Goal: Information Seeking & Learning: Find specific page/section

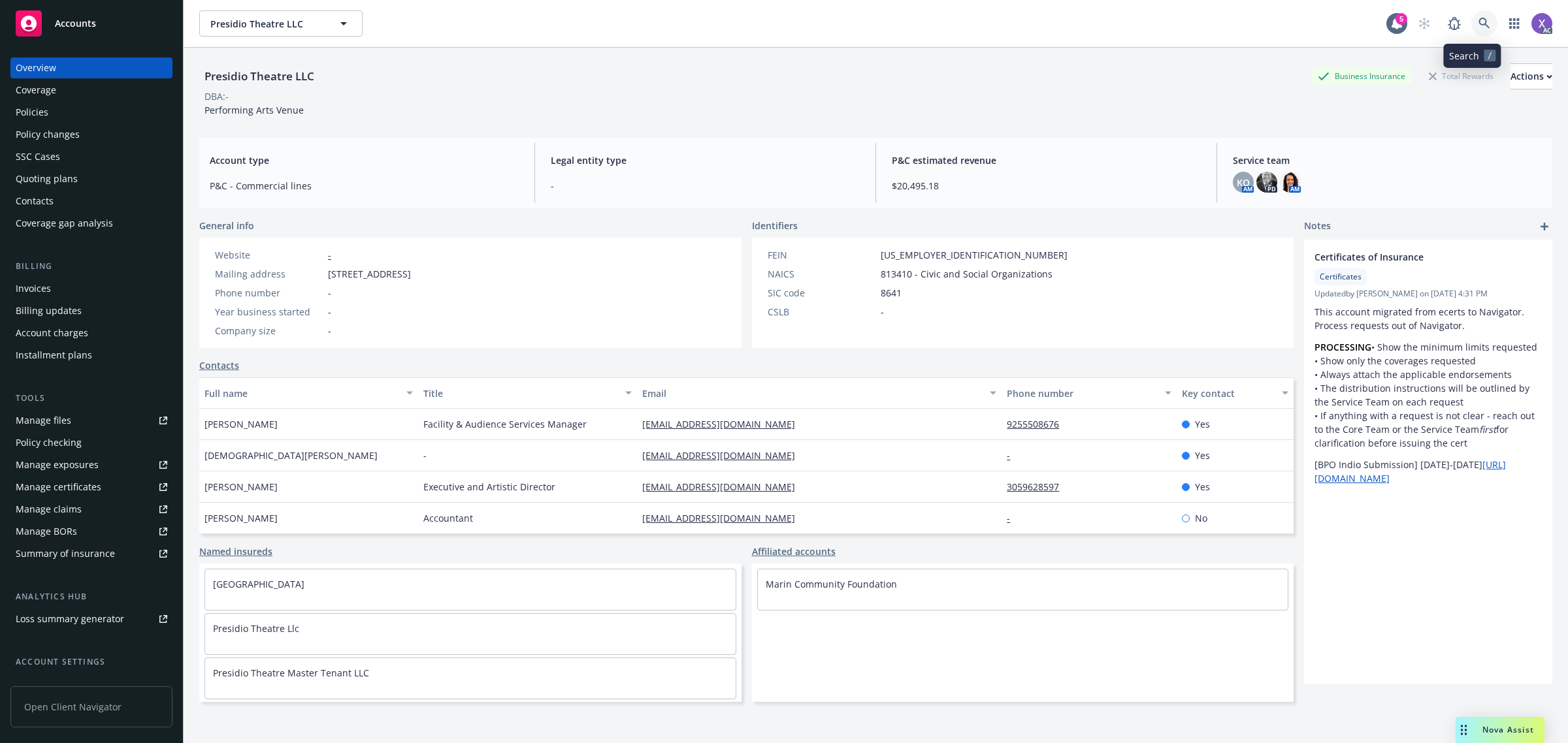
click at [1478, 18] on icon at bounding box center [1484, 23] width 12 height 12
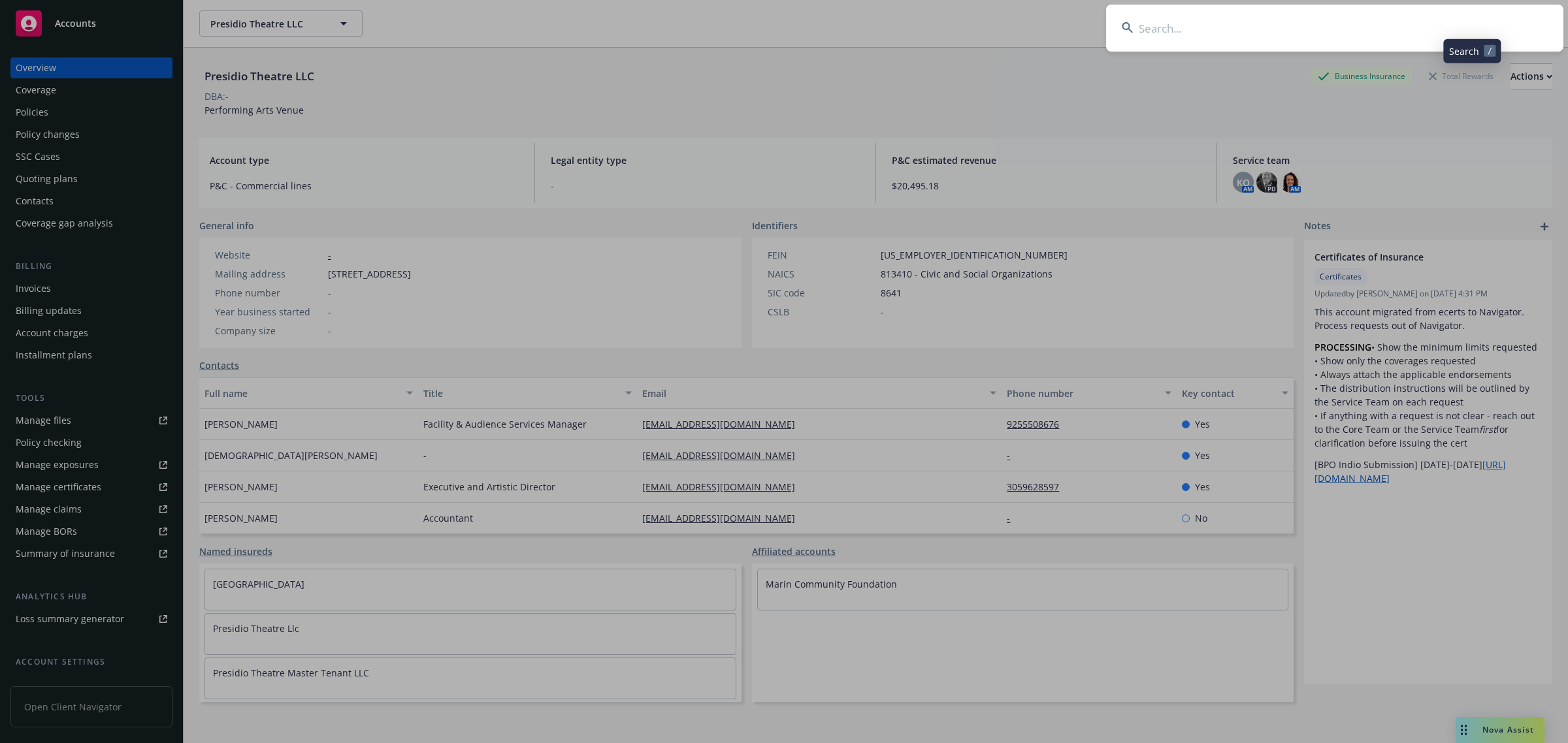
click at [1323, 38] on input at bounding box center [1335, 28] width 457 height 47
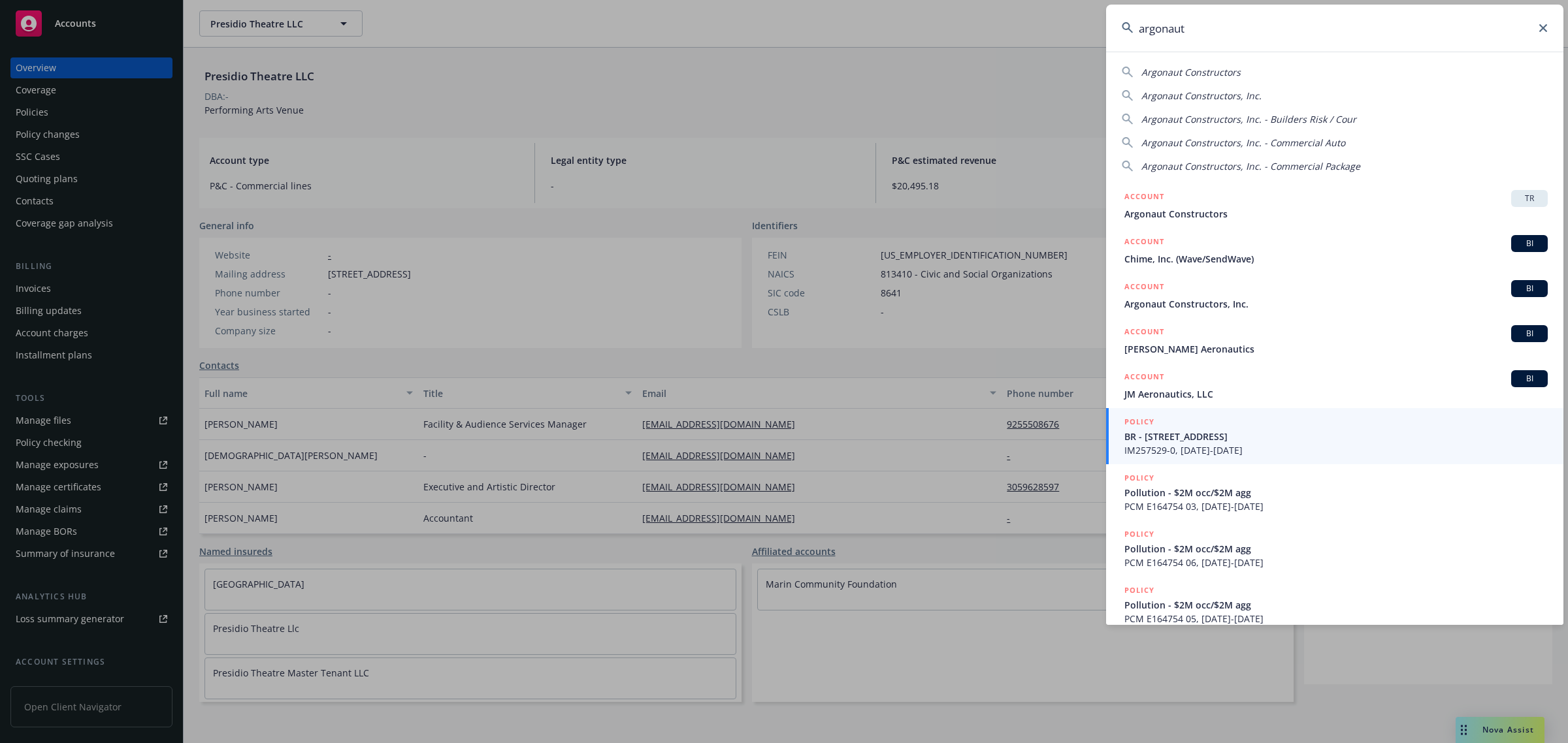
type input "argonaut"
click at [1197, 247] on div "ACCOUNT BI" at bounding box center [1336, 243] width 424 height 17
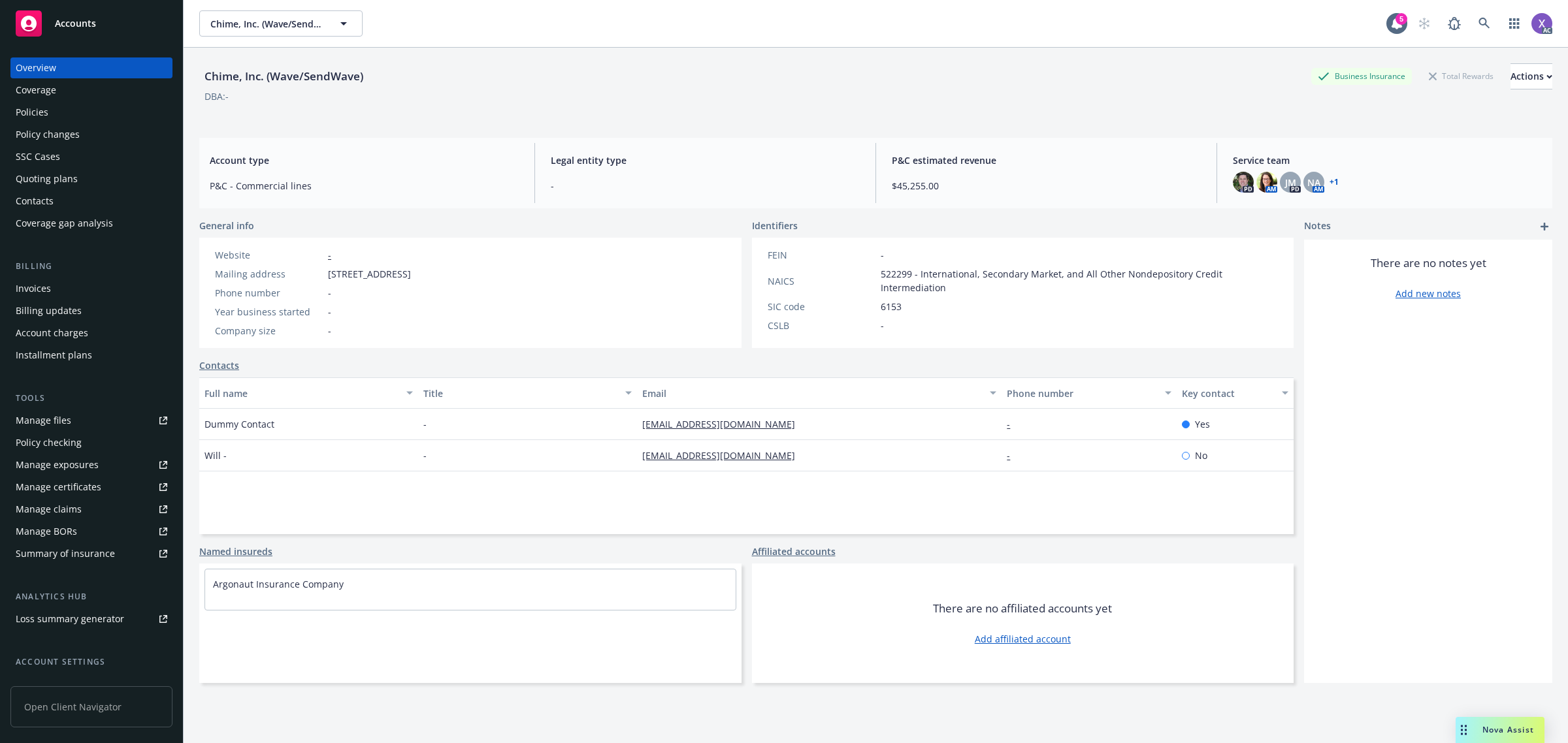
click at [31, 288] on div "Invoices" at bounding box center [33, 289] width 35 height 21
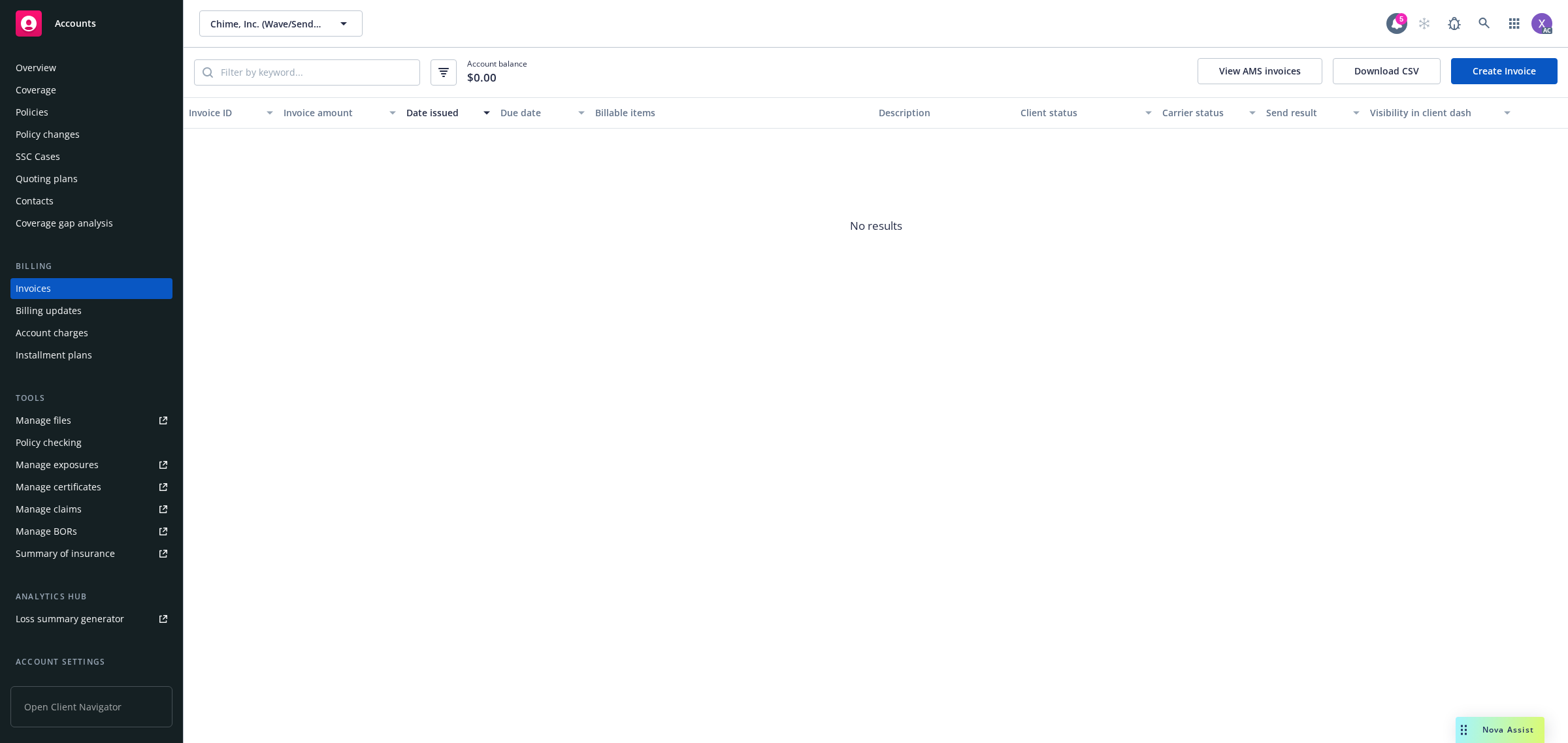
click at [30, 288] on div "Invoices" at bounding box center [33, 289] width 35 height 21
click at [1485, 18] on icon at bounding box center [1484, 23] width 12 height 12
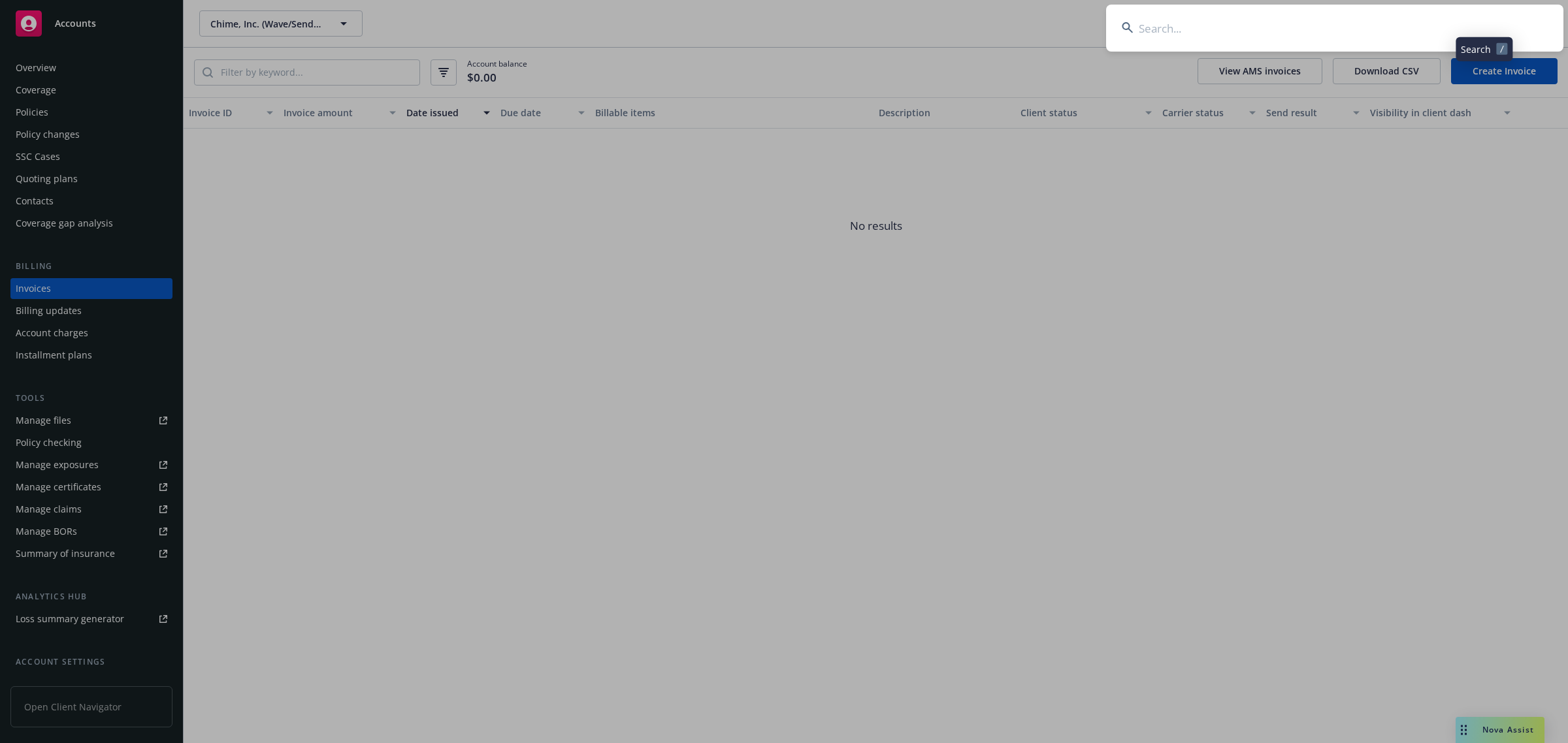
click at [1314, 33] on input at bounding box center [1335, 28] width 457 height 47
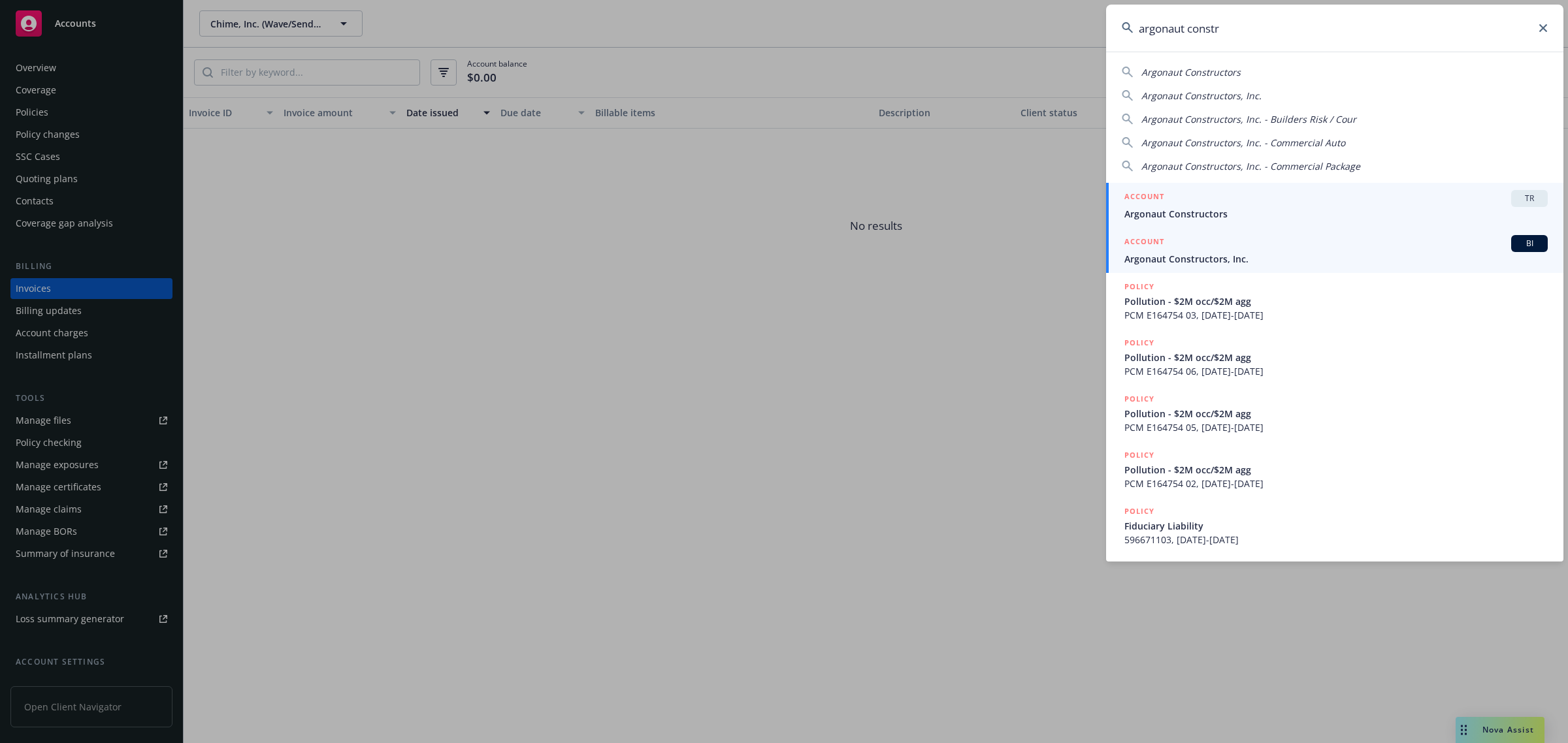
type input "argonaut constr"
click at [1184, 259] on span "Argonaut Constructors, Inc." at bounding box center [1336, 259] width 424 height 14
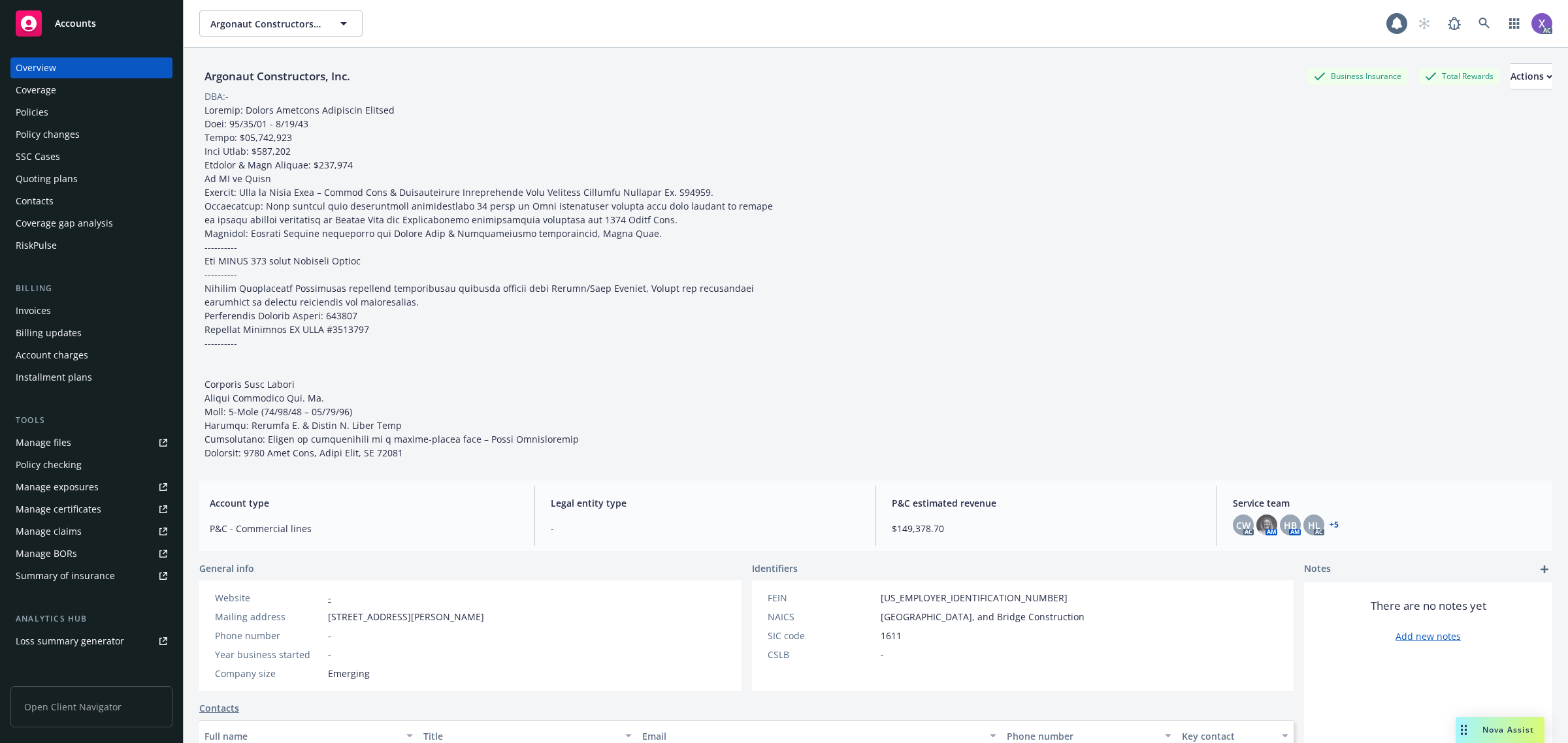
click at [44, 317] on div "Invoices" at bounding box center [33, 311] width 35 height 21
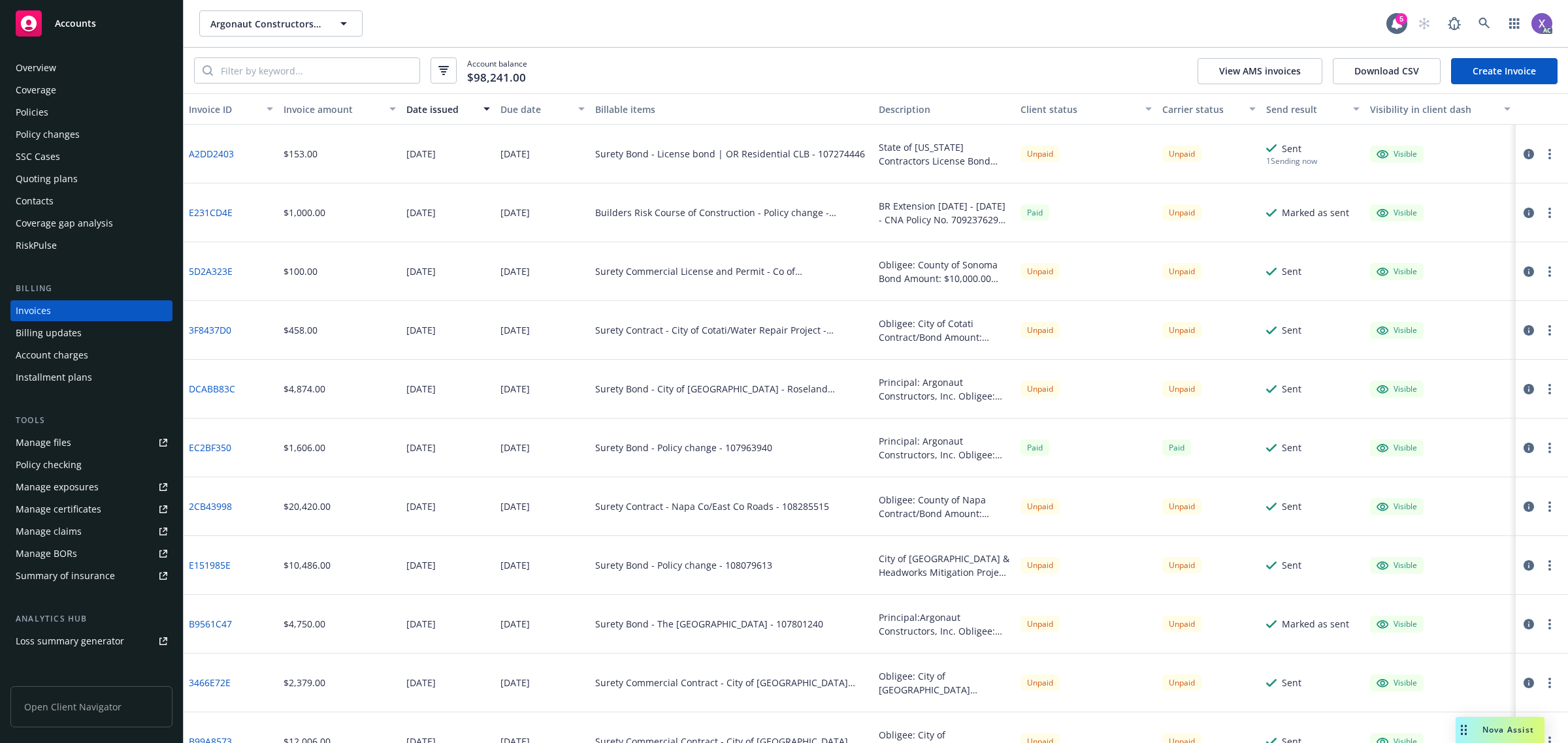
click at [40, 66] on div "Overview" at bounding box center [36, 67] width 41 height 21
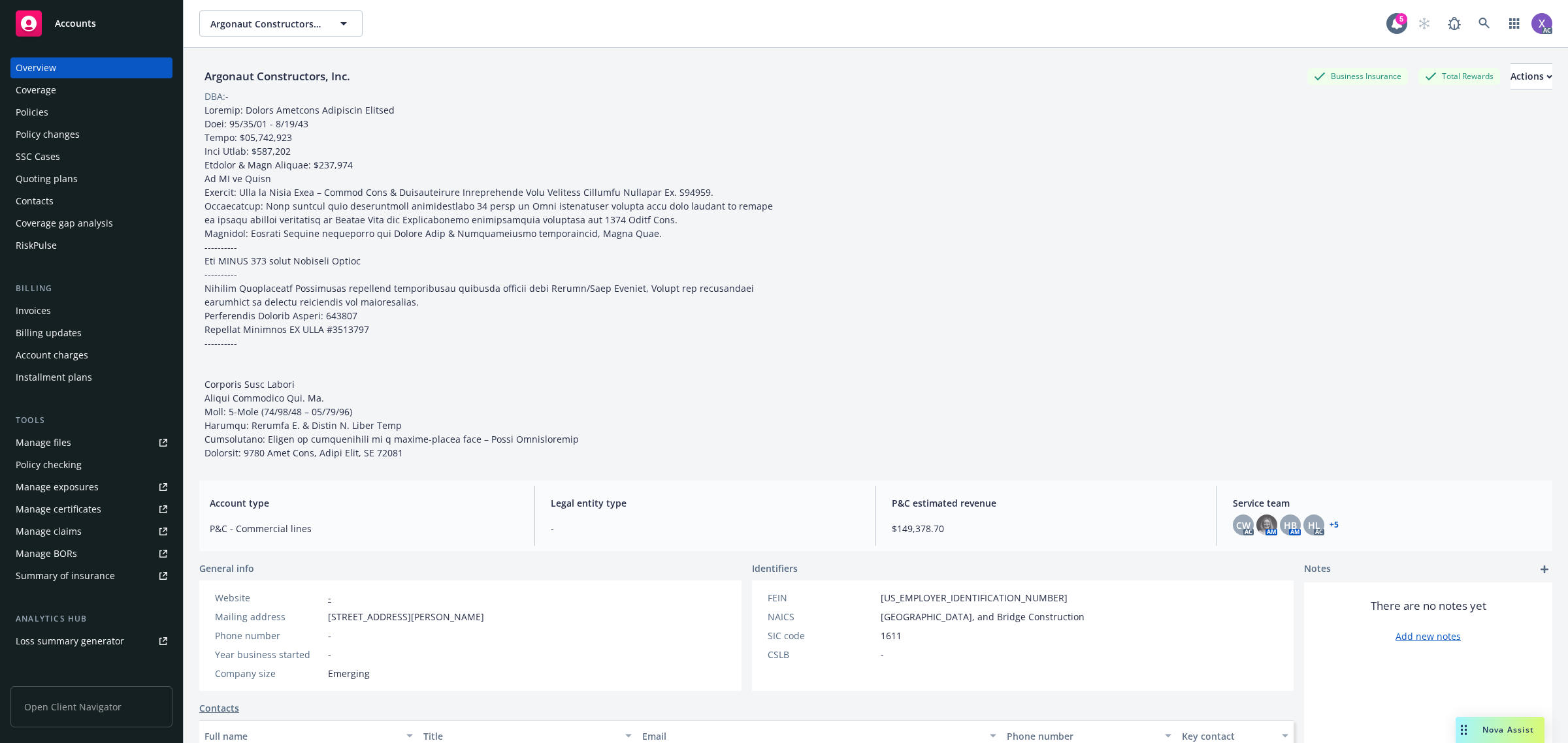
click at [208, 76] on div "Argonaut Constructors, Inc." at bounding box center [277, 76] width 156 height 17
drag, startPoint x: 204, startPoint y: 76, endPoint x: 328, endPoint y: 85, distance: 124.3
click at [328, 85] on div "Argonaut Constructors, Inc." at bounding box center [277, 76] width 156 height 26
copy div "Argonaut Constructors"
click at [24, 302] on div "Invoices" at bounding box center [33, 311] width 35 height 21
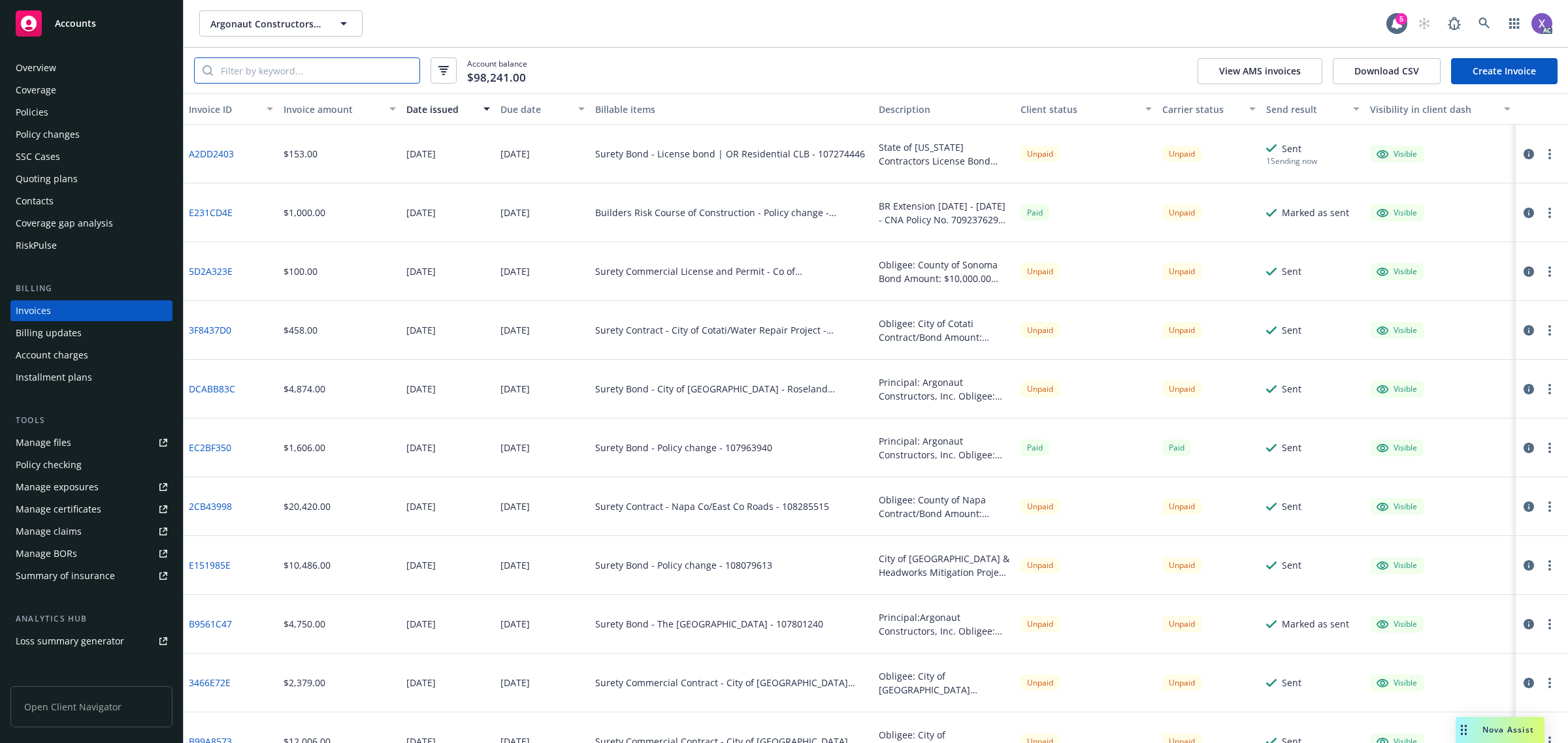
click at [343, 76] on input "search" at bounding box center [316, 70] width 207 height 25
click at [362, 76] on input "b" at bounding box center [316, 70] width 207 height 25
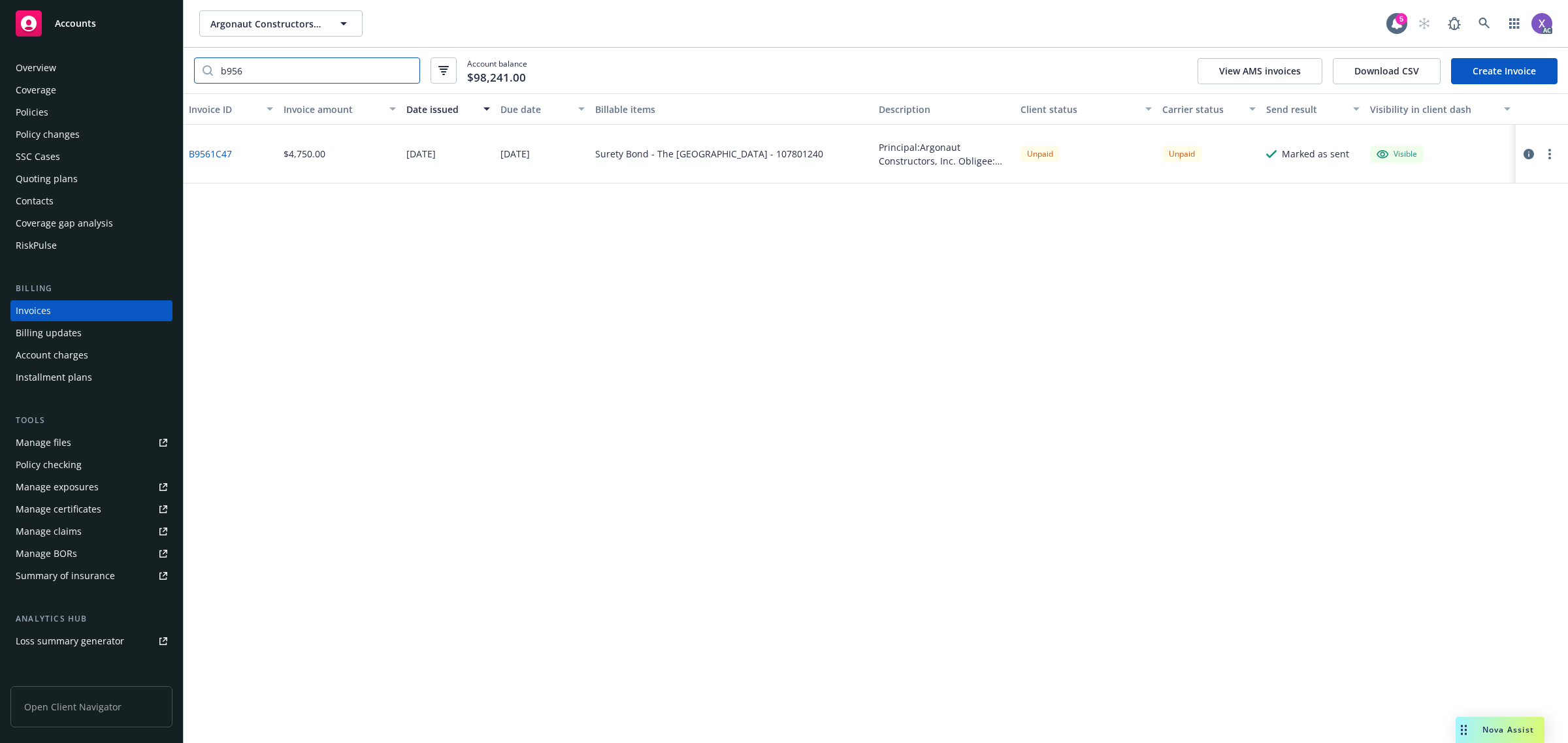
type input "b956"
drag, startPoint x: 249, startPoint y: 75, endPoint x: 201, endPoint y: 62, distance: 49.7
click at [204, 62] on div "b956" at bounding box center [307, 70] width 226 height 26
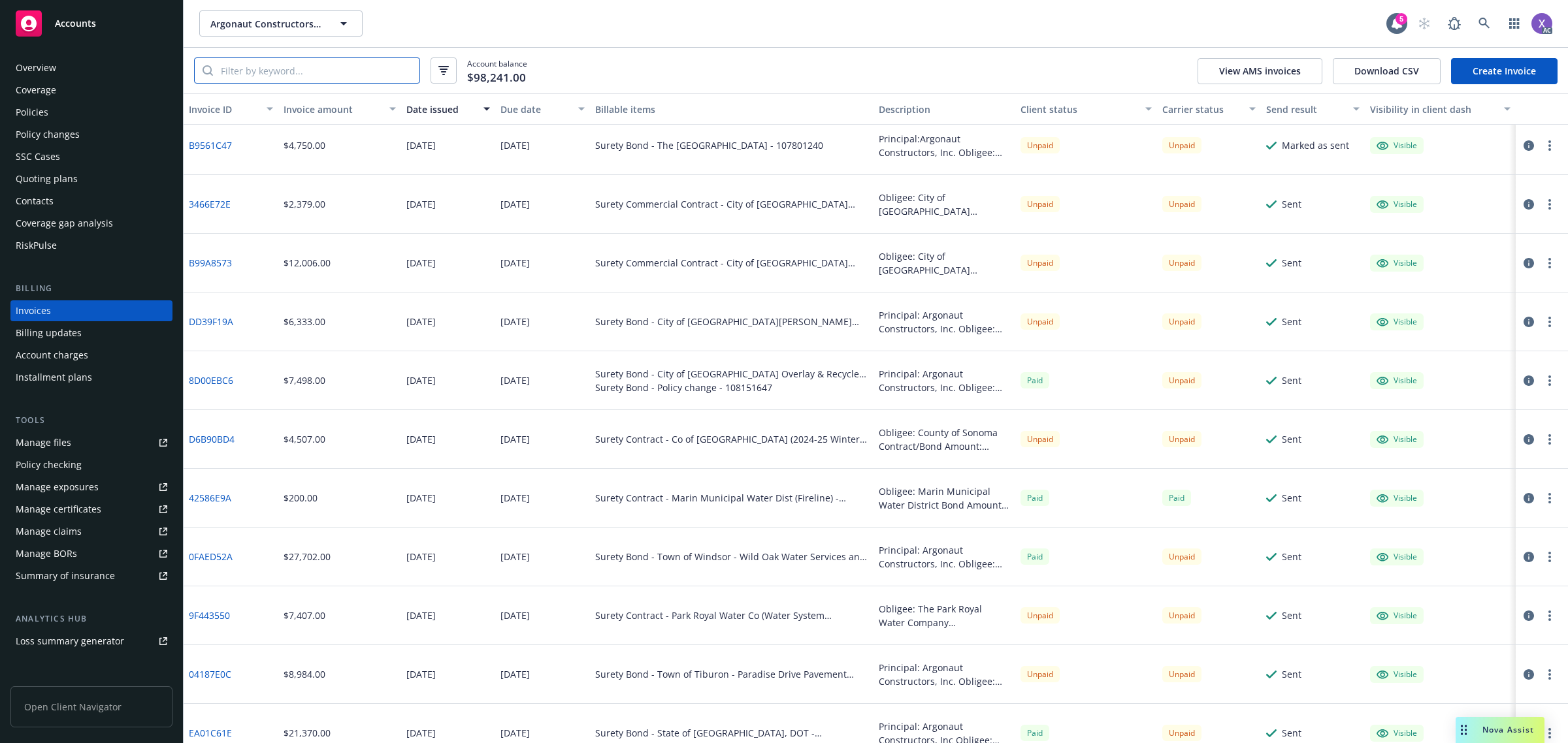
scroll to position [326, 0]
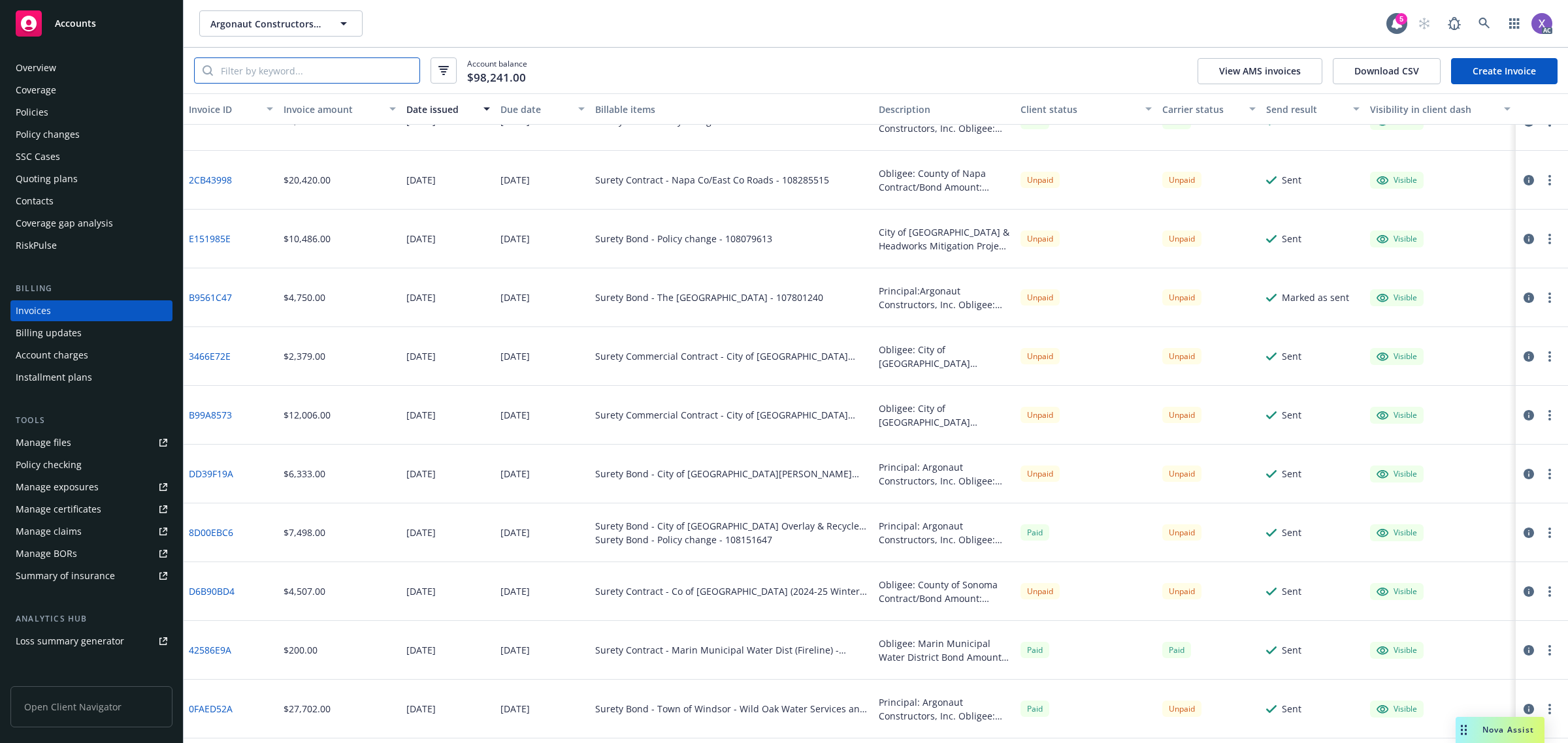
click at [322, 63] on input "search" at bounding box center [316, 70] width 207 height 25
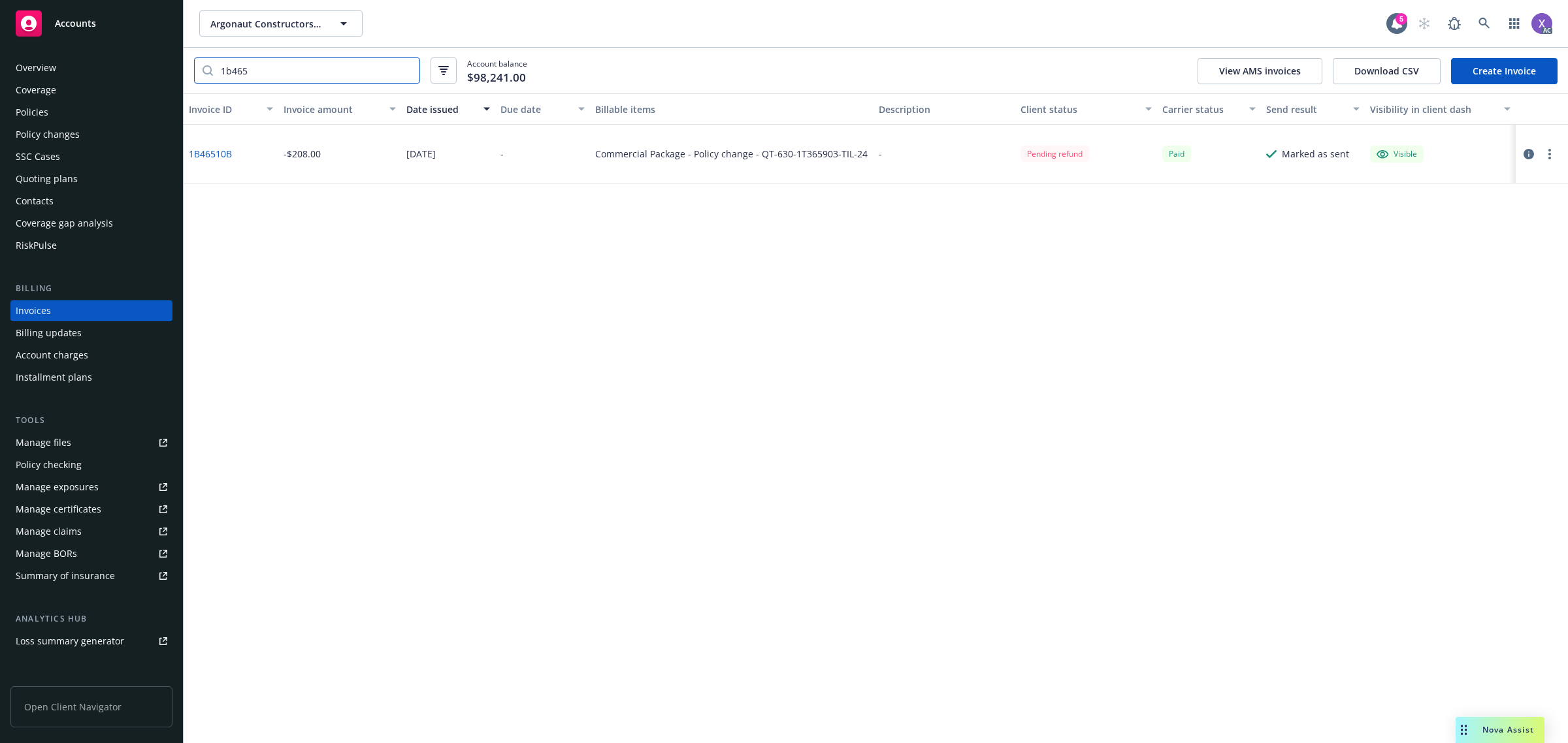
scroll to position [0, 0]
click at [1525, 152] on icon "button" at bounding box center [1529, 154] width 10 height 10
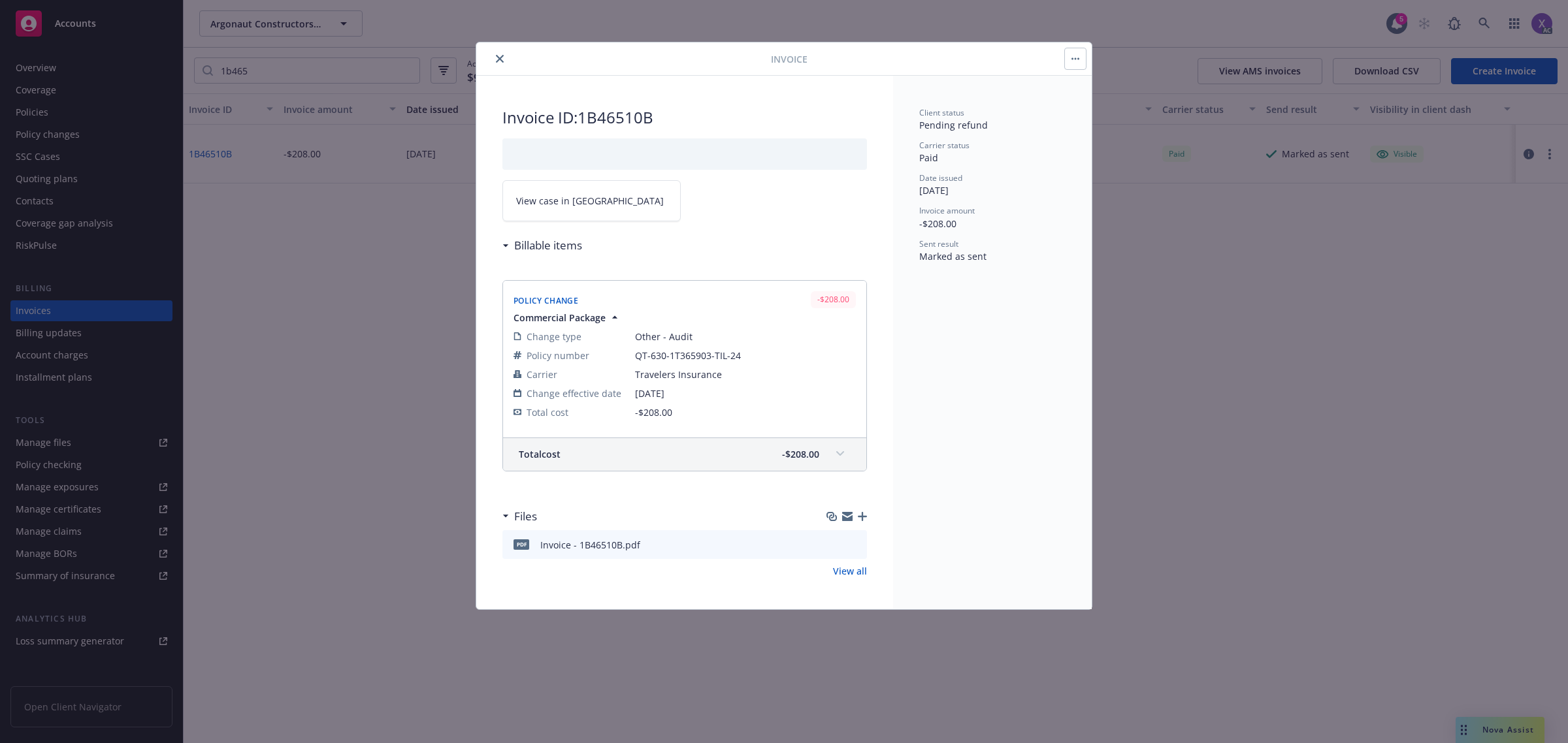
click at [591, 208] on link "View case in [GEOGRAPHIC_DATA]" at bounding box center [591, 201] width 178 height 41
click at [498, 62] on icon "close" at bounding box center [499, 59] width 8 height 8
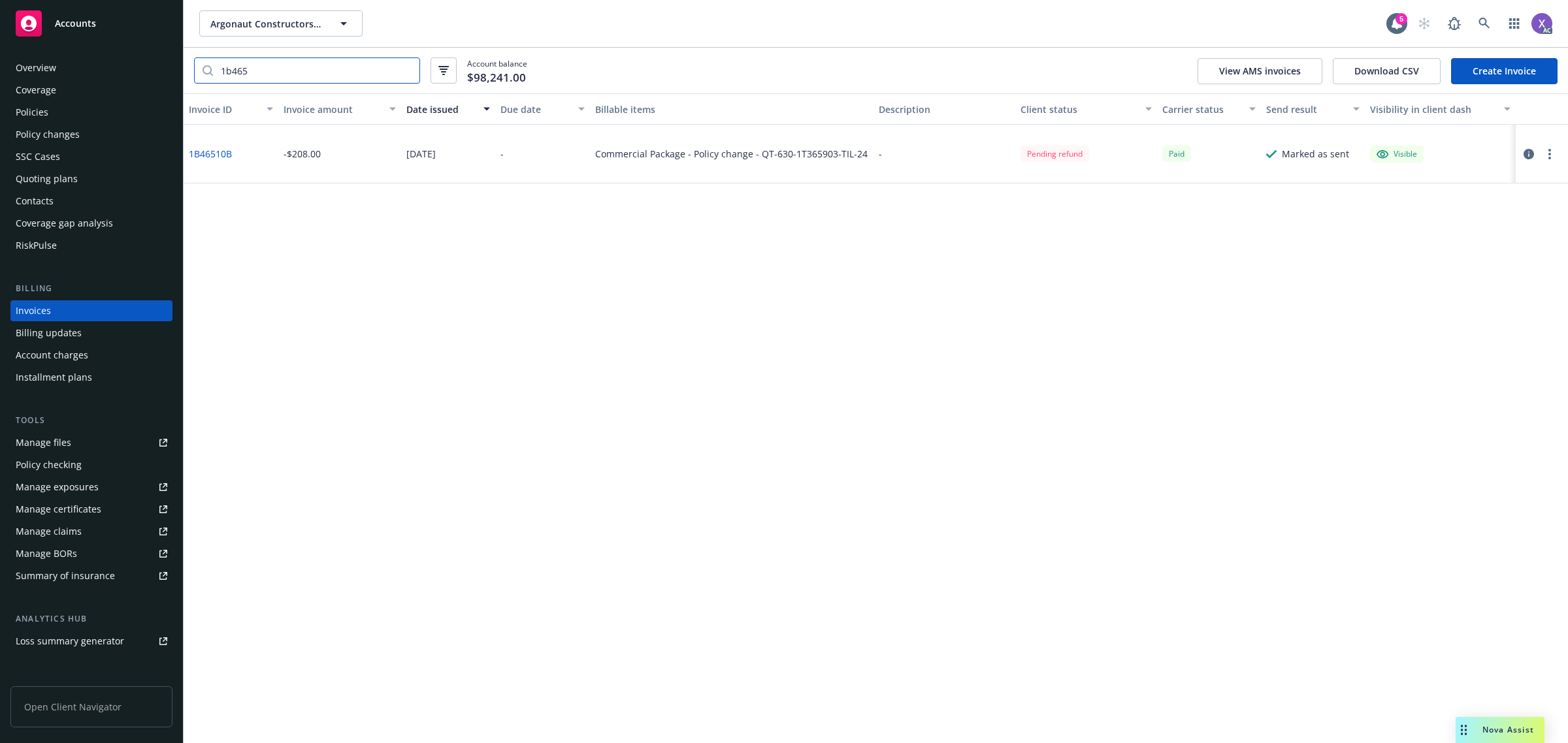
drag, startPoint x: 262, startPoint y: 73, endPoint x: 108, endPoint y: 74, distance: 154.0
click at [108, 74] on div "Accounts Overview Coverage Policies Policy changes SSC Cases Quoting plans Cont…" at bounding box center [784, 371] width 1568 height 743
click at [406, 76] on input "8413" at bounding box center [316, 70] width 207 height 25
click at [60, 311] on div "Invoices" at bounding box center [92, 311] width 152 height 21
click at [274, 73] on input "8413" at bounding box center [316, 70] width 207 height 25
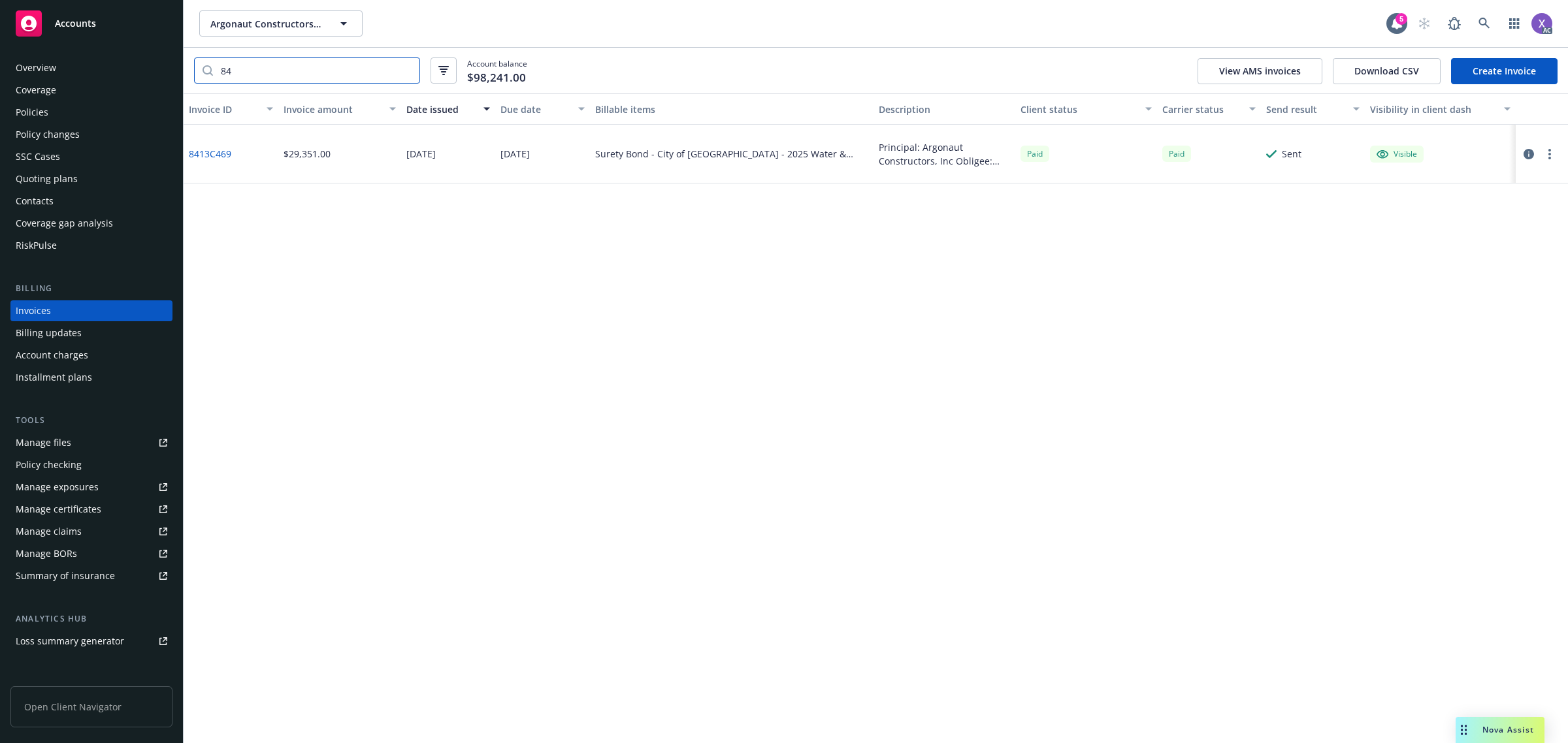
type input "8"
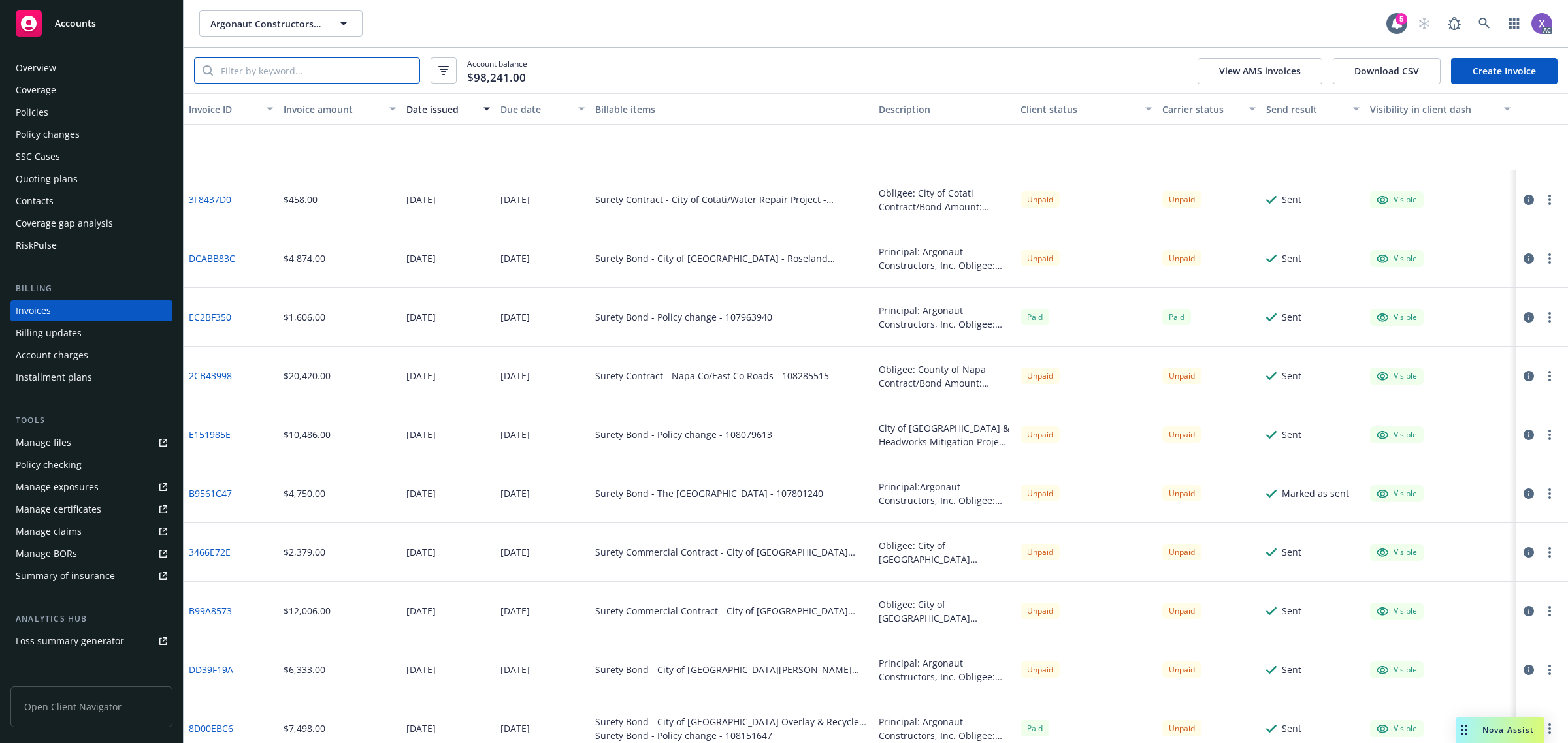
scroll to position [245, 0]
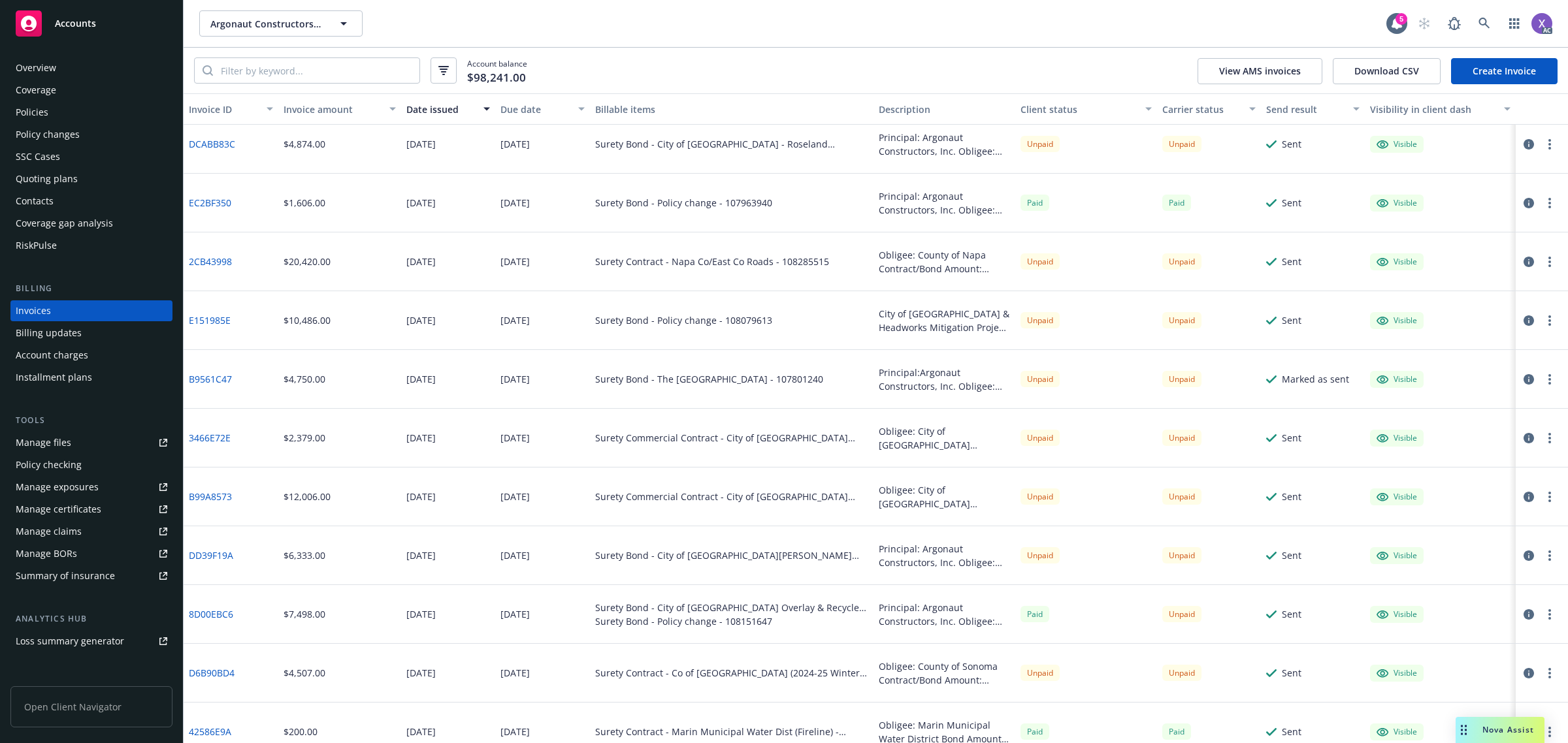
click at [1118, 614] on div "Paid" at bounding box center [1086, 614] width 142 height 59
